Goal: Contribute content: Add original content to the website for others to see

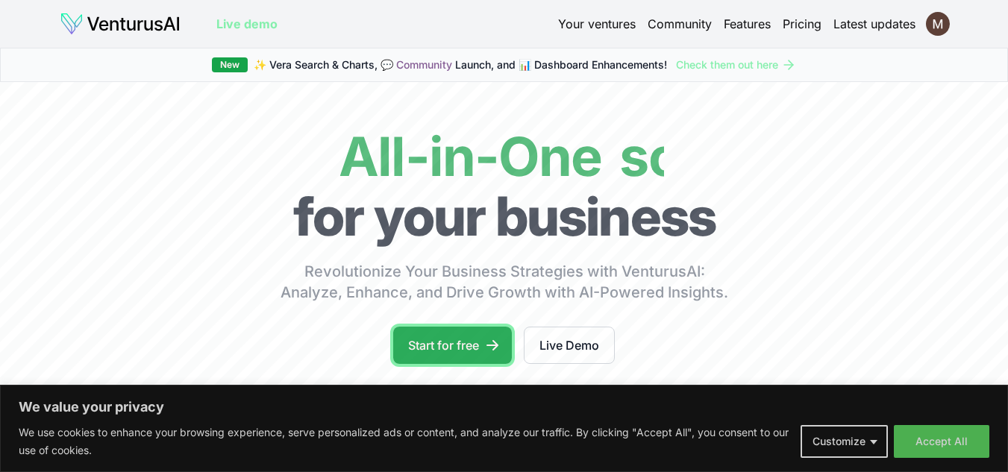
click at [487, 350] on icon at bounding box center [492, 345] width 15 height 15
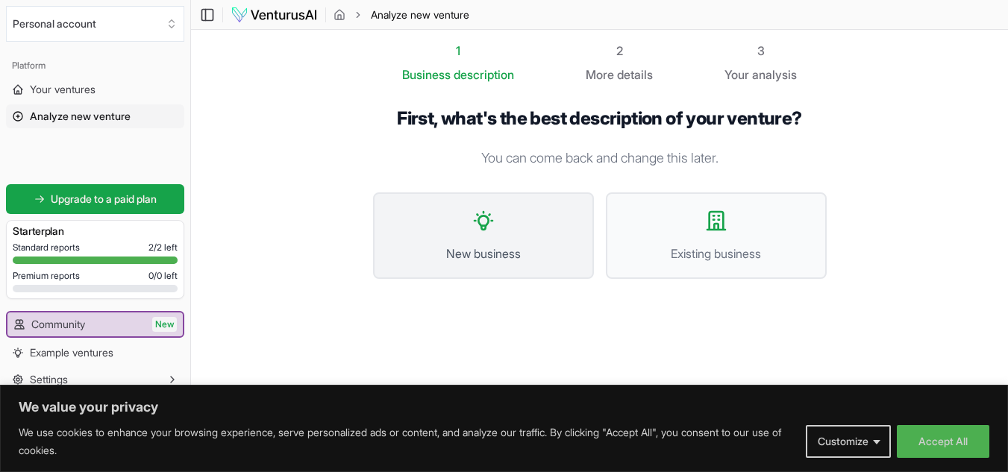
click at [488, 219] on icon at bounding box center [484, 221] width 18 height 18
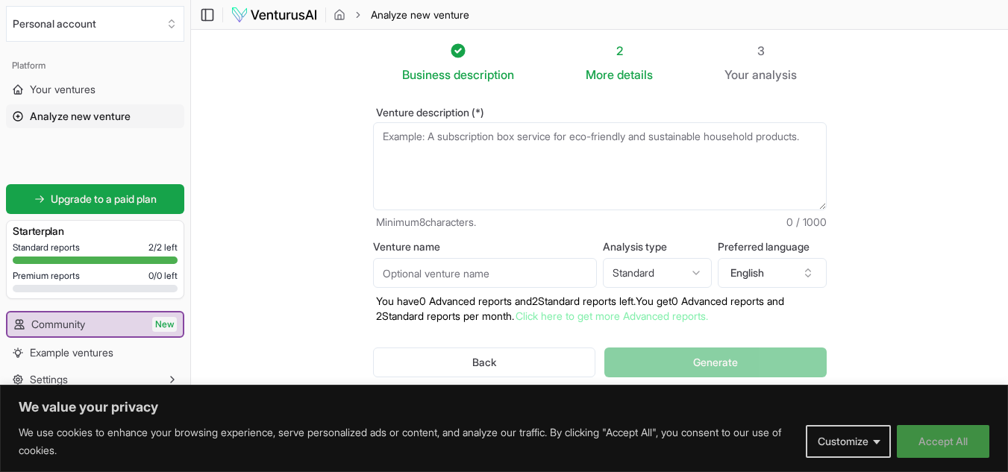
click at [907, 436] on button "Accept All" at bounding box center [943, 441] width 93 height 33
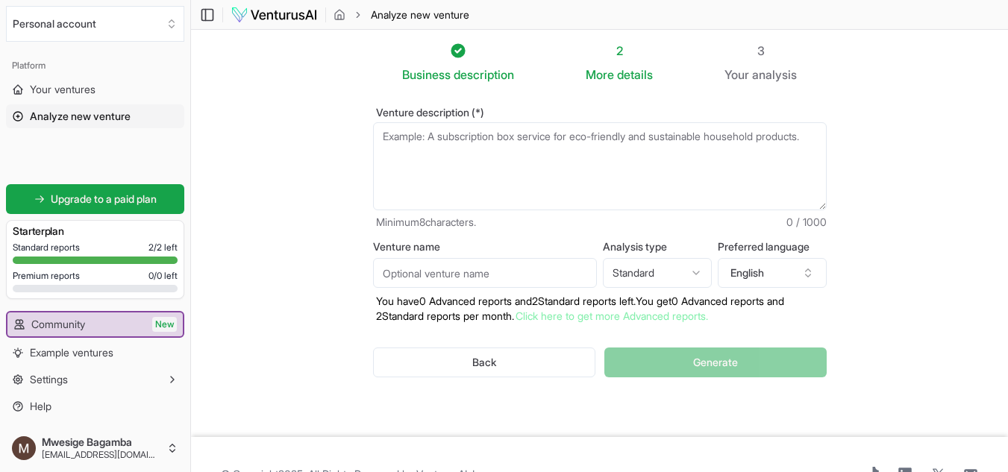
click at [699, 274] on html "We value your privacy We use cookies to enhance your browsing experience, serve…" at bounding box center [504, 236] width 1008 height 472
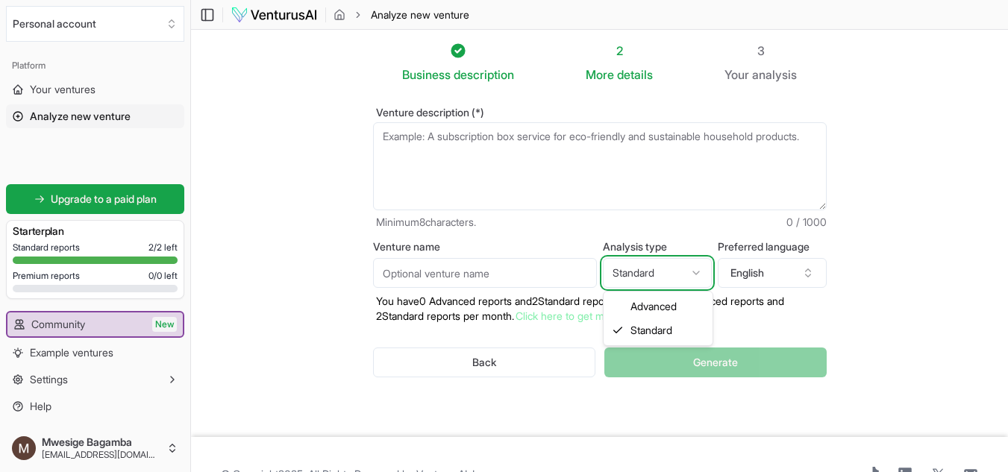
click at [699, 274] on html "We value your privacy We use cookies to enhance your browsing experience, serve…" at bounding box center [504, 236] width 1008 height 472
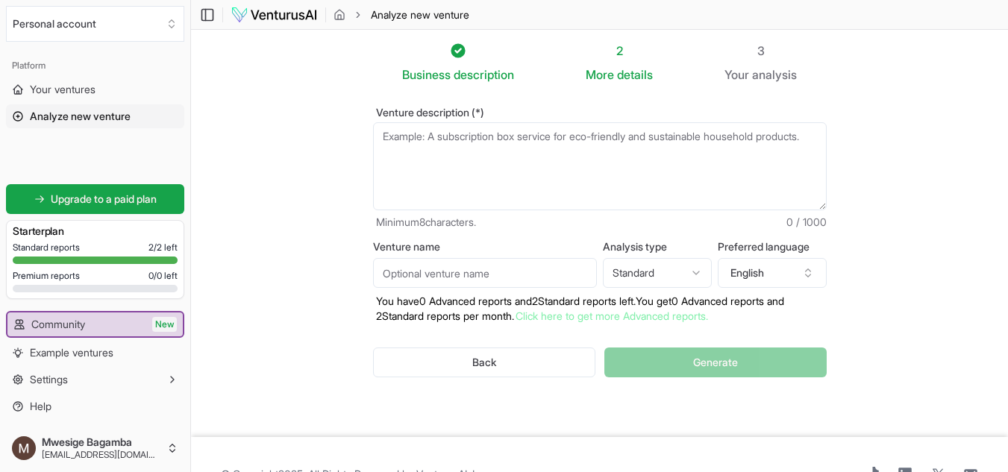
click at [651, 147] on textarea "Venture description (*)" at bounding box center [600, 166] width 454 height 88
paste textarea "An app that shop owners can create ( figuratively) a virtual shop can use to li…"
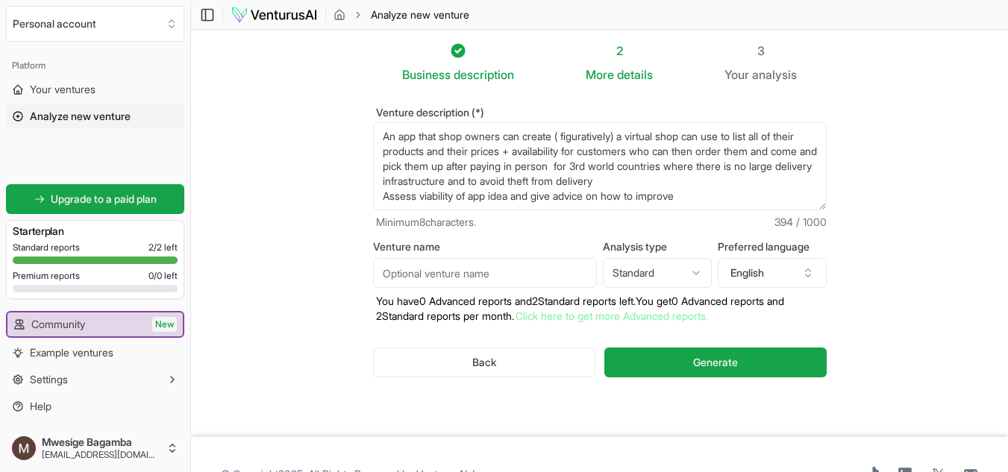
scroll to position [22, 0]
type textarea "An app that shop owners can create ( figuratively) a virtual shop can use to li…"
click at [679, 357] on button "Generate" at bounding box center [715, 363] width 222 height 30
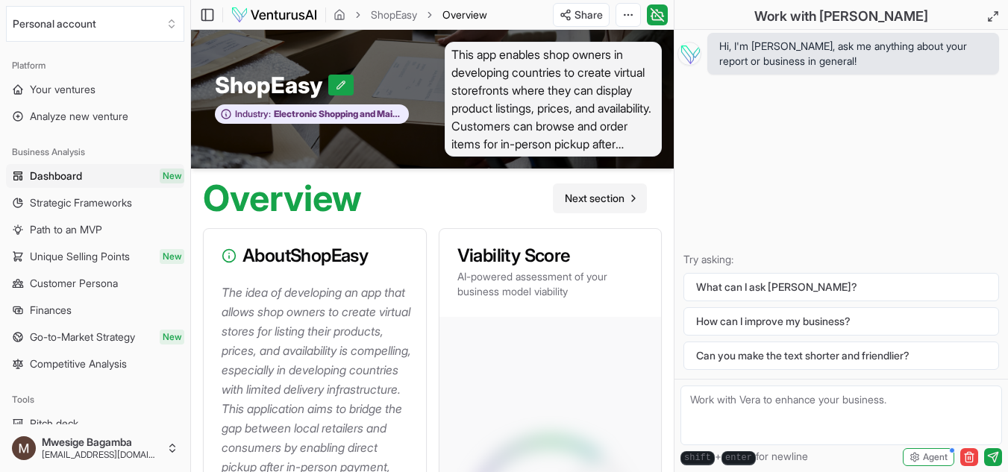
click at [606, 190] on link "Next section" at bounding box center [600, 199] width 94 height 30
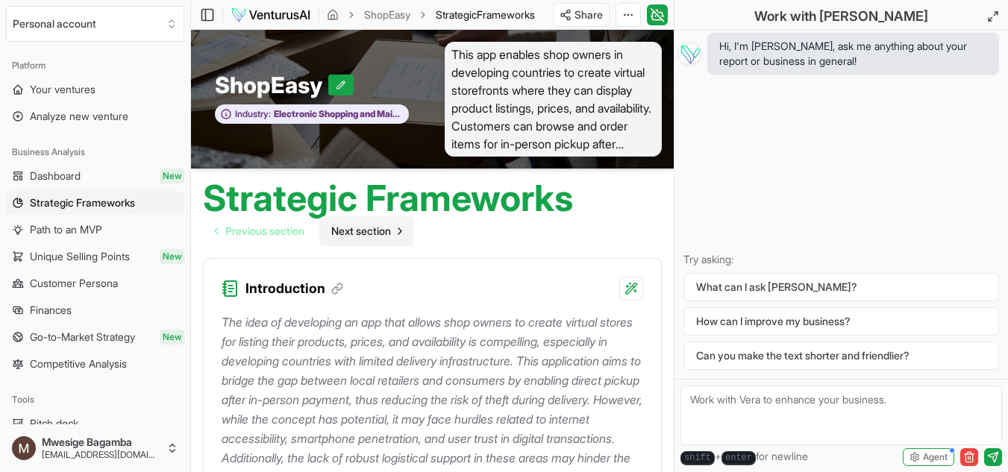
click at [391, 224] on span "Next section" at bounding box center [361, 231] width 60 height 15
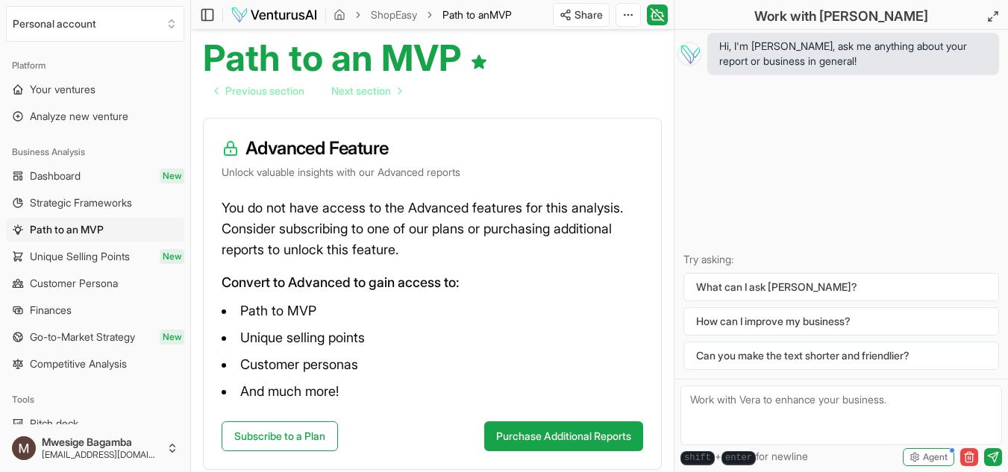
scroll to position [138, 0]
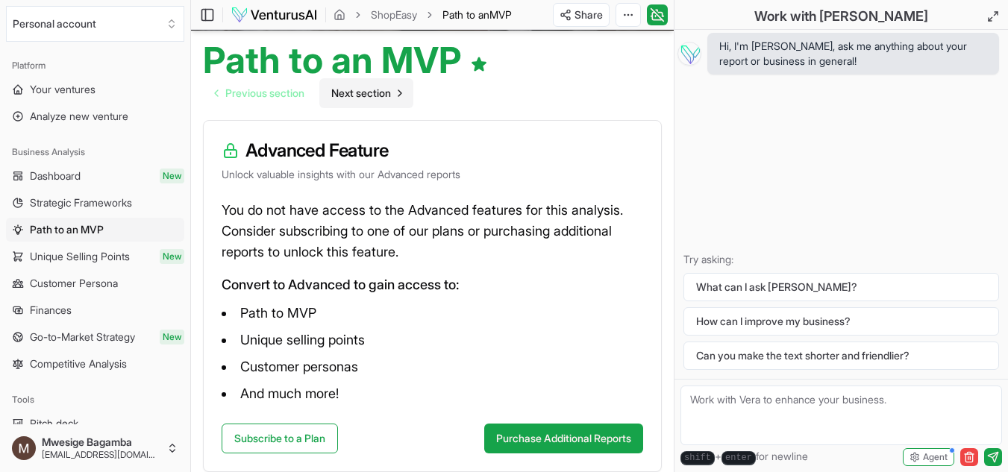
click at [381, 98] on span "Next section" at bounding box center [361, 93] width 60 height 15
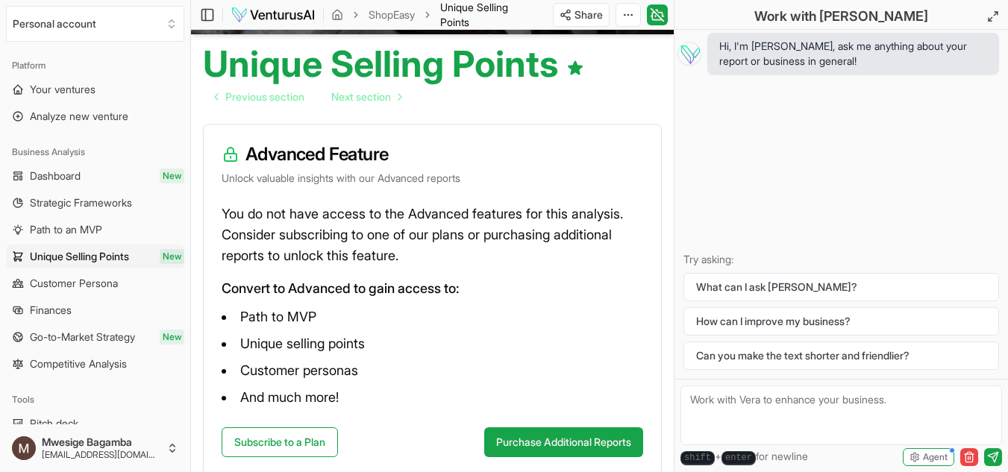
scroll to position [128, 0]
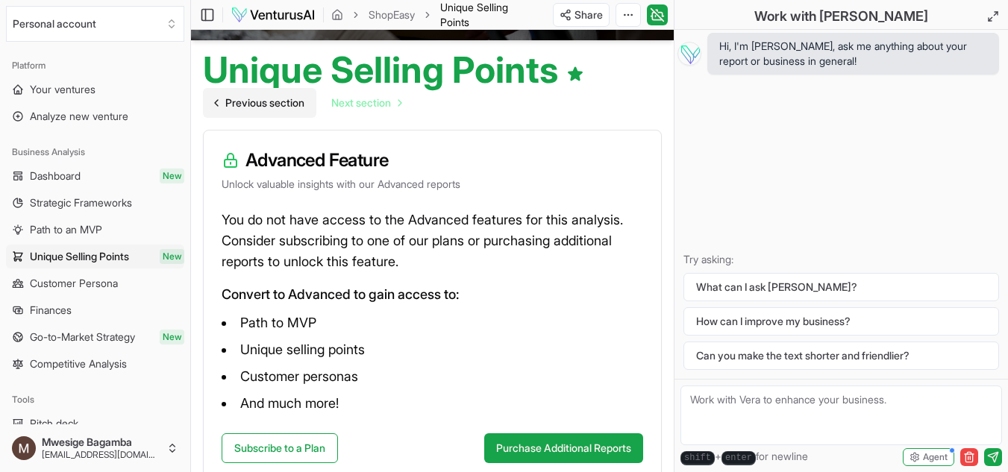
click at [271, 108] on span "Previous section" at bounding box center [264, 103] width 79 height 15
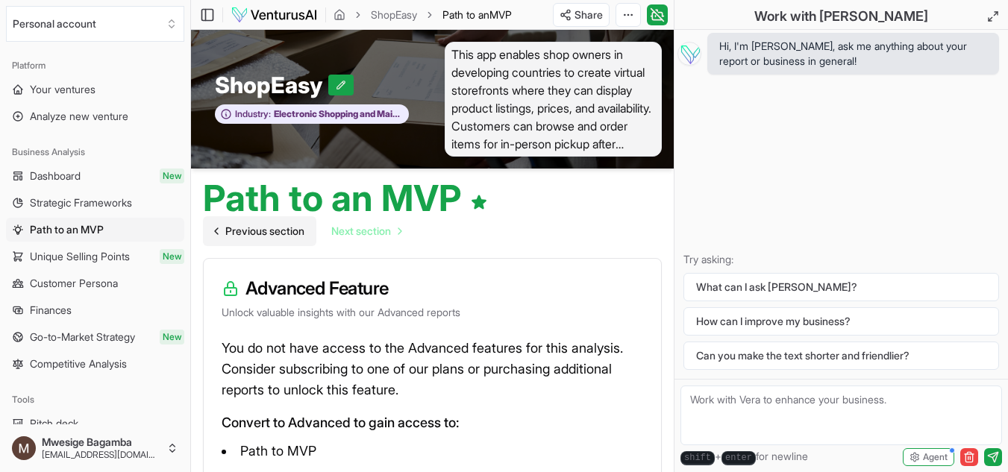
click at [255, 225] on span "Previous section" at bounding box center [264, 231] width 79 height 15
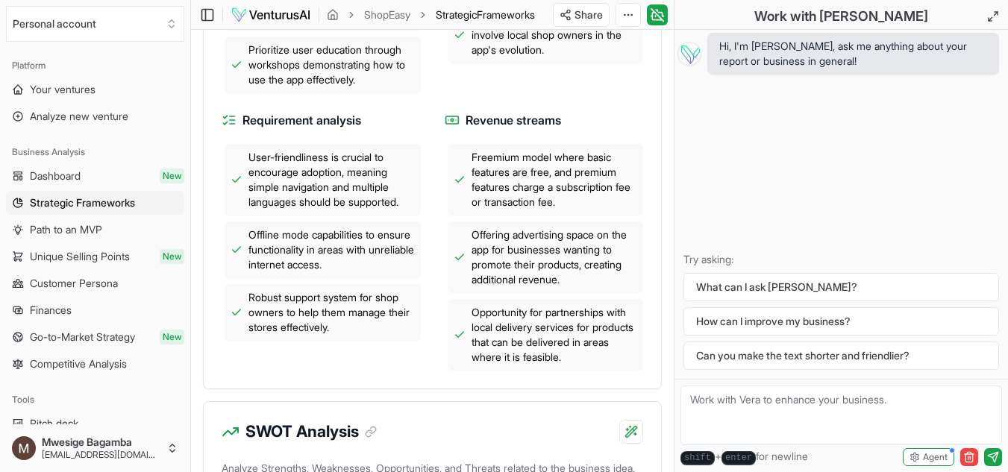
scroll to position [839, 0]
